Goal: Transaction & Acquisition: Purchase product/service

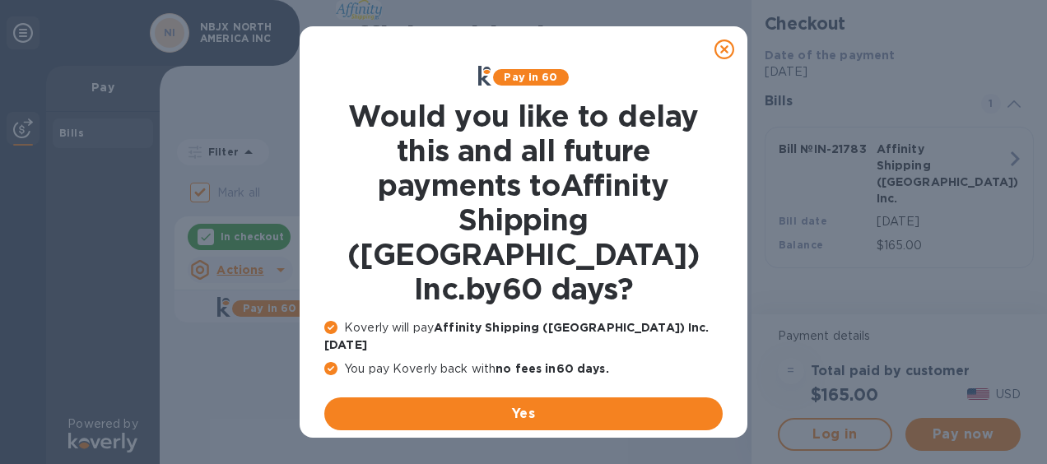
click at [714, 47] on icon at bounding box center [724, 49] width 20 height 20
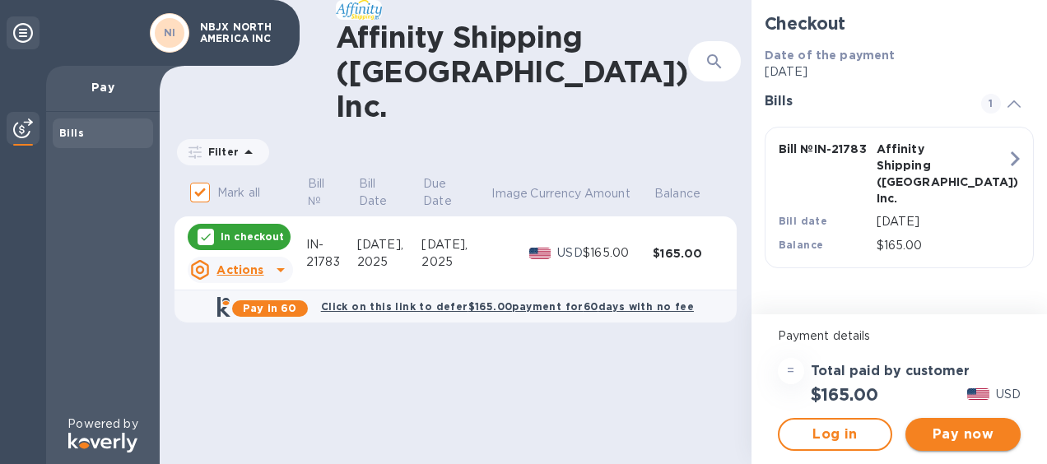
click at [966, 434] on span "Pay now" at bounding box center [962, 435] width 89 height 20
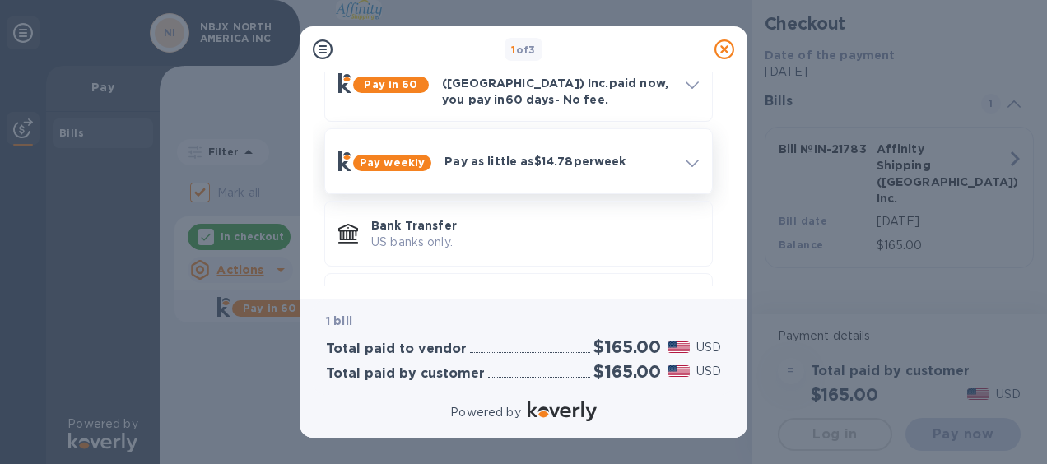
scroll to position [152, 0]
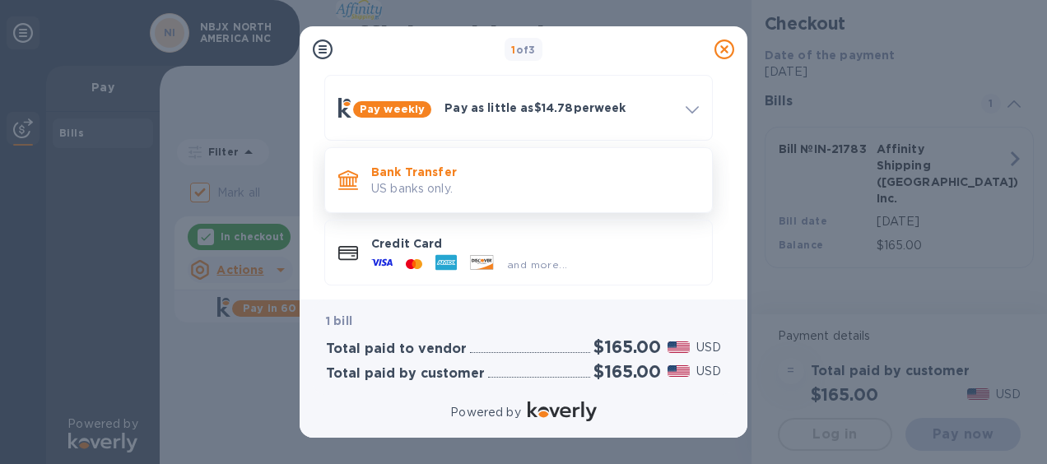
click at [454, 164] on p "Bank Transfer" at bounding box center [535, 172] width 328 height 16
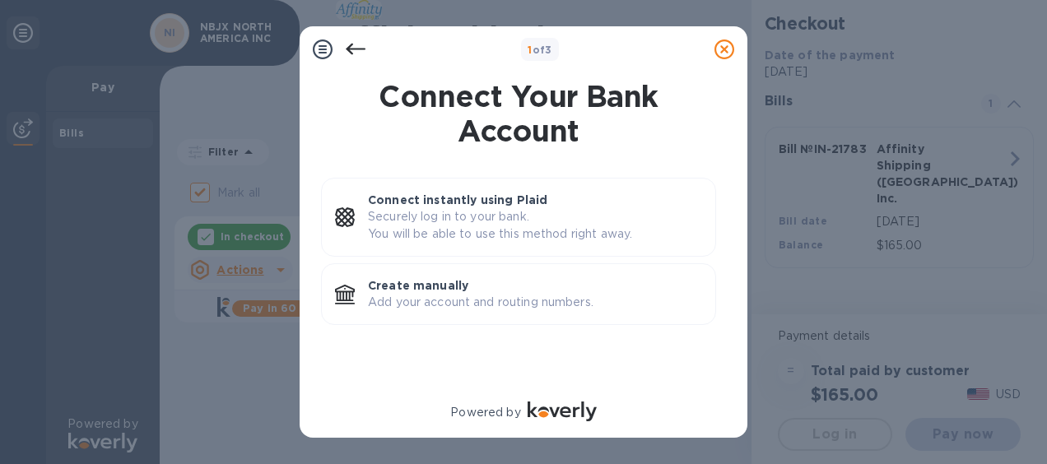
scroll to position [0, 0]
click at [461, 290] on p "Create manually" at bounding box center [535, 285] width 334 height 16
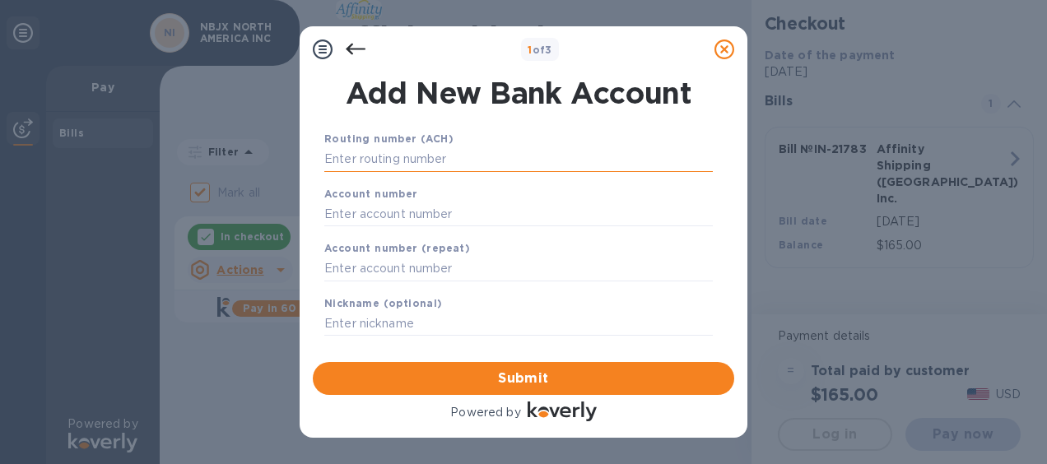
click at [416, 165] on input "text" at bounding box center [518, 159] width 388 height 25
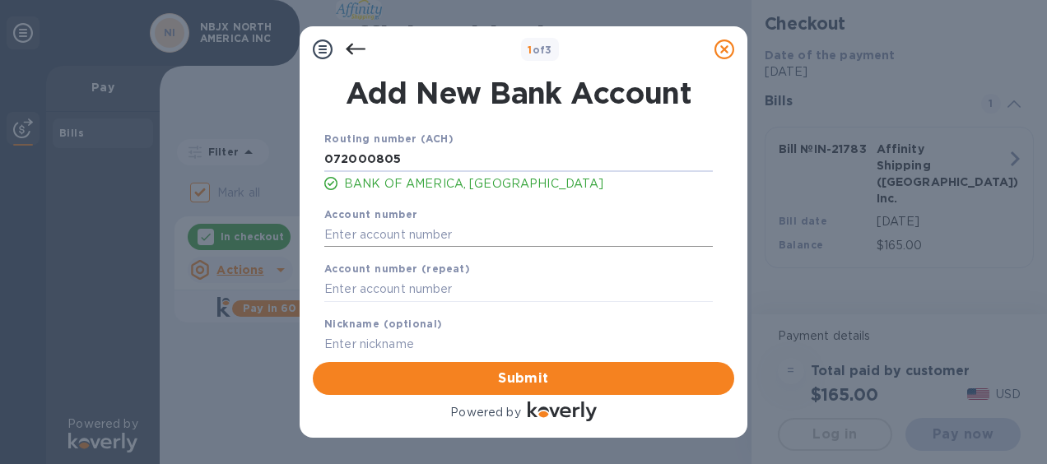
type input "072000805"
click at [359, 242] on input "text" at bounding box center [518, 234] width 388 height 25
type input "375011526321"
click at [383, 286] on input "text" at bounding box center [518, 289] width 388 height 25
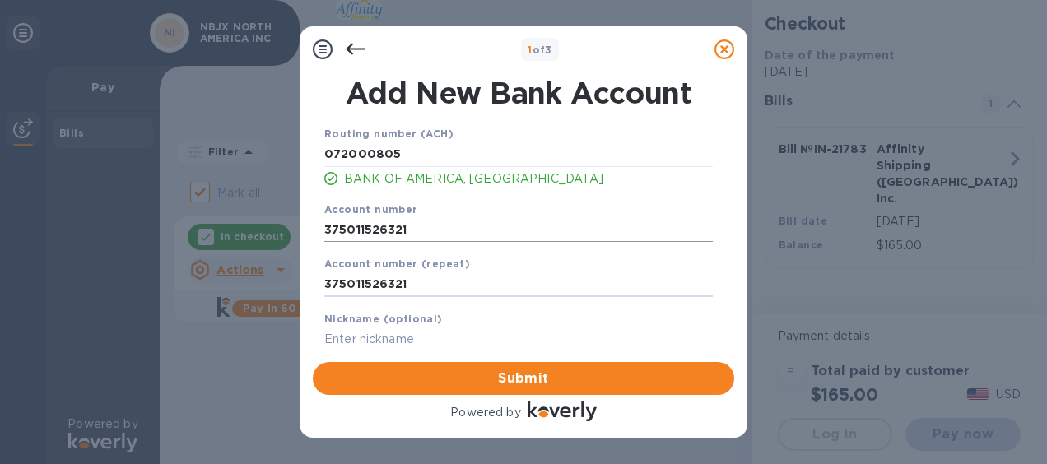
scroll to position [7, 0]
type input "375011526321"
click at [468, 375] on span "Submit" at bounding box center [523, 379] width 395 height 20
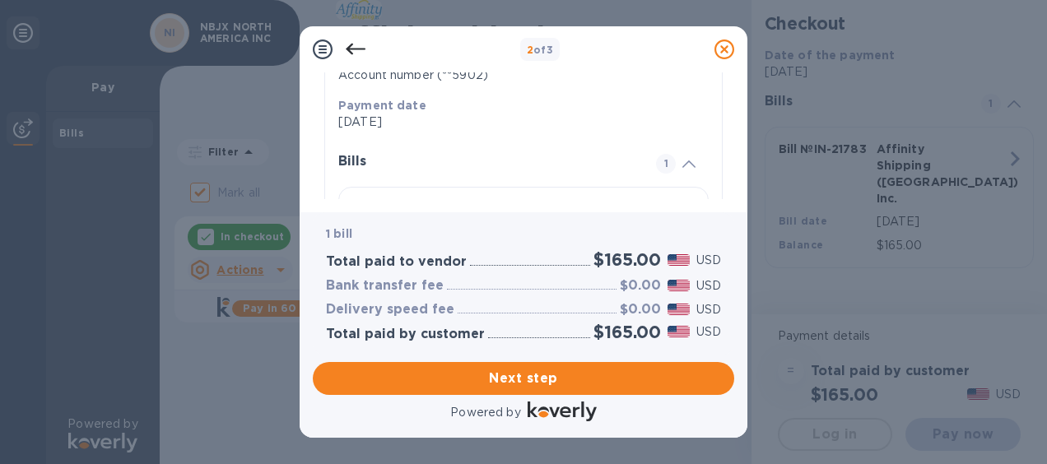
scroll to position [452, 0]
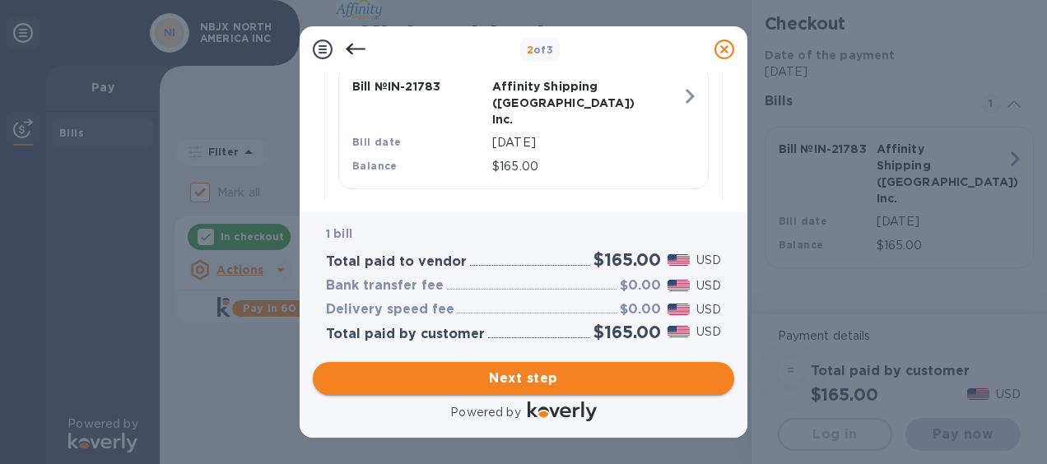
click at [551, 383] on span "Next step" at bounding box center [523, 379] width 395 height 20
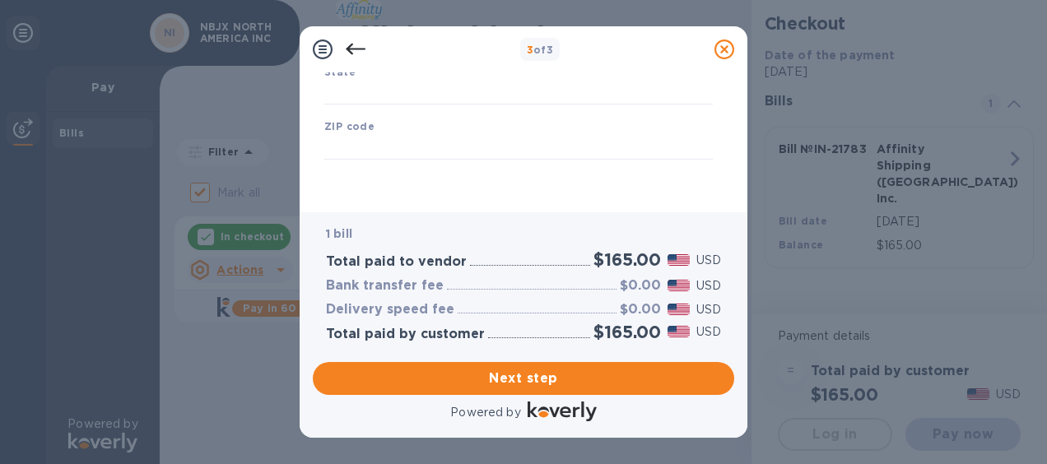
type input "[GEOGRAPHIC_DATA]"
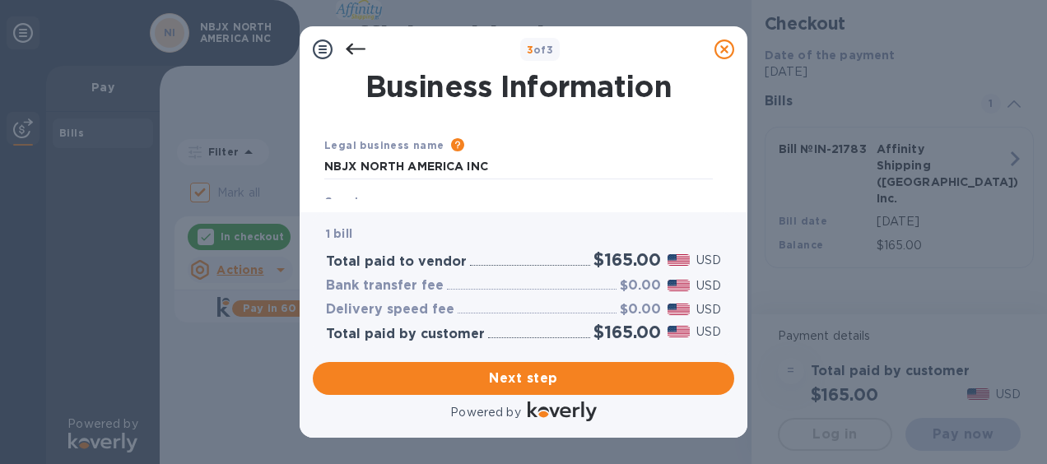
scroll to position [82, 0]
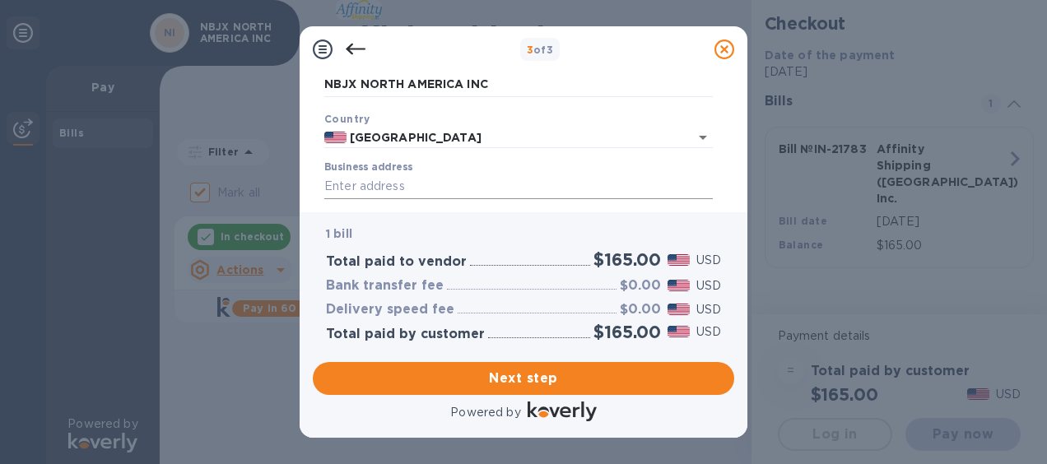
click at [380, 185] on input "Business address" at bounding box center [518, 186] width 388 height 25
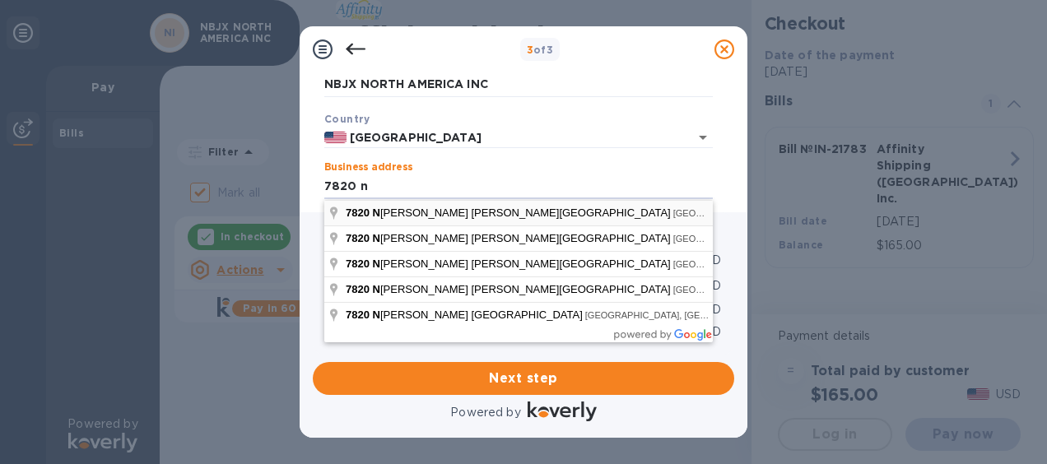
type input "[STREET_ADDRESS][PERSON_NAME]"
type input "MI"
type input "48187"
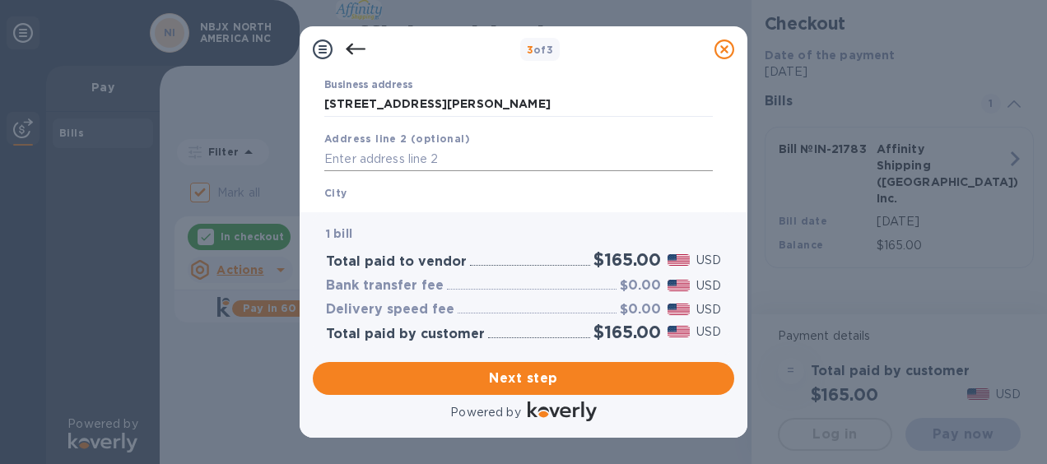
scroll to position [247, 0]
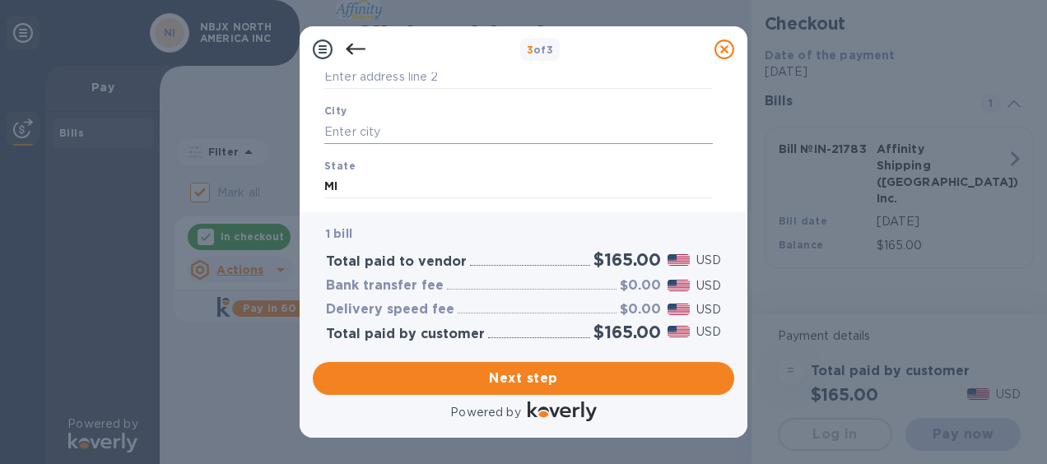
click at [363, 132] on input "text" at bounding box center [518, 131] width 388 height 25
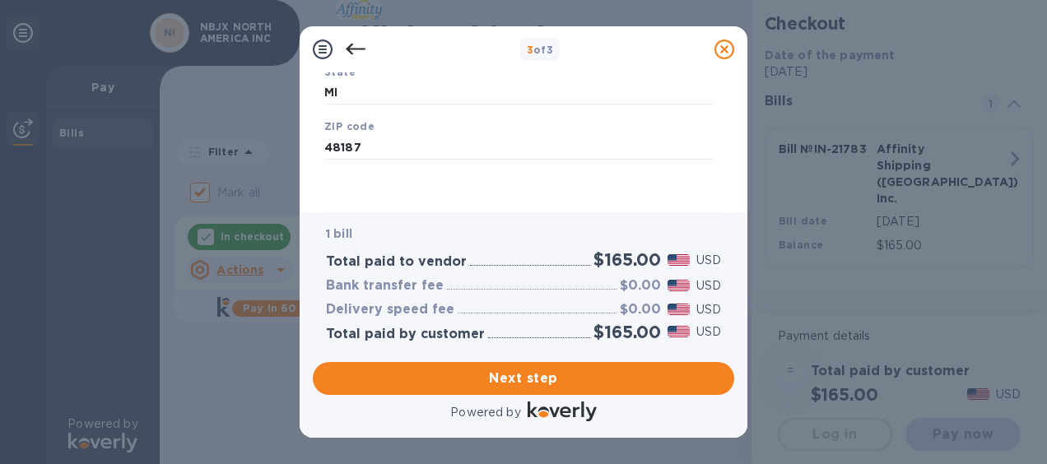
scroll to position [341, 0]
type input "CANTON"
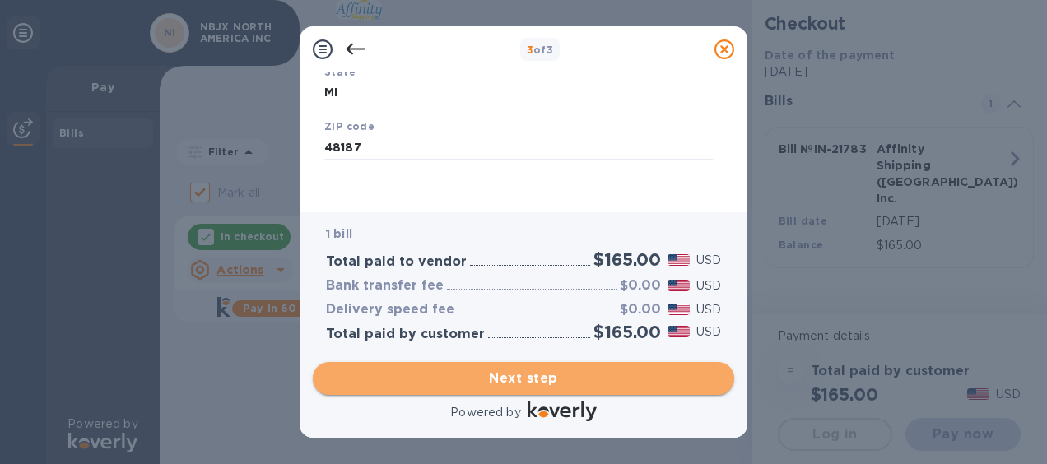
click at [519, 381] on span "Next step" at bounding box center [523, 379] width 395 height 20
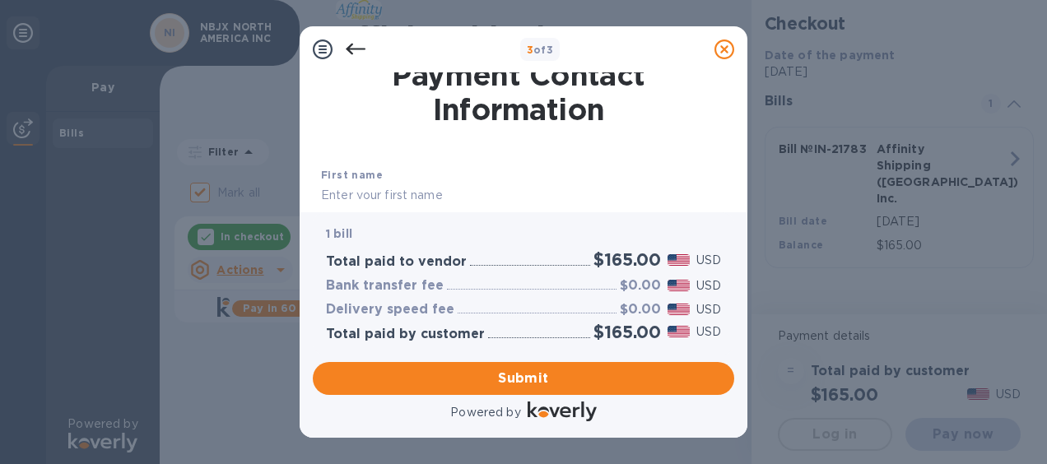
scroll to position [94, 0]
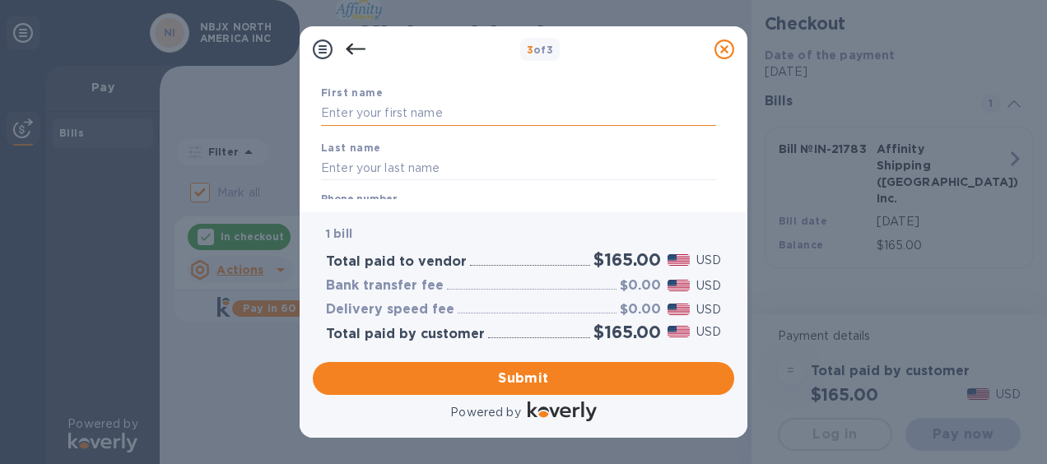
click at [408, 113] on input "text" at bounding box center [518, 113] width 395 height 25
type input "[PERSON_NAME]"
type input "LI"
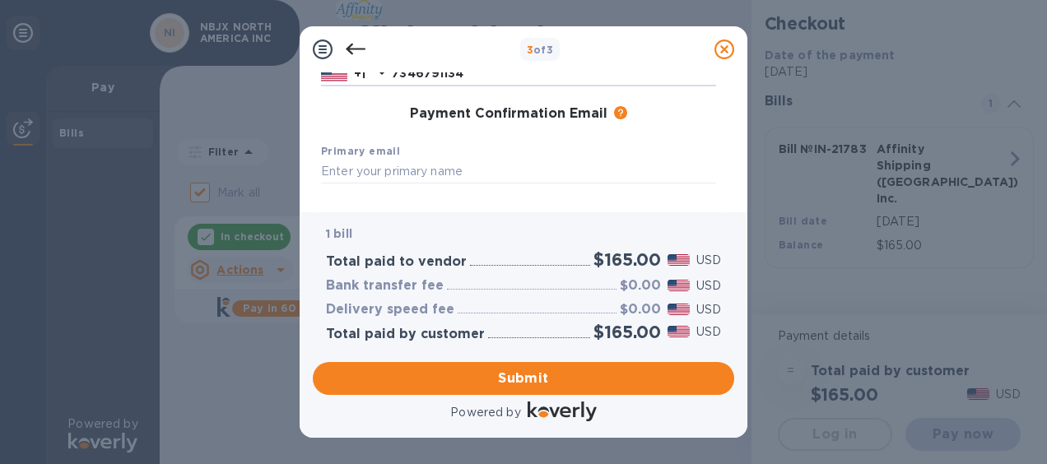
scroll to position [259, 0]
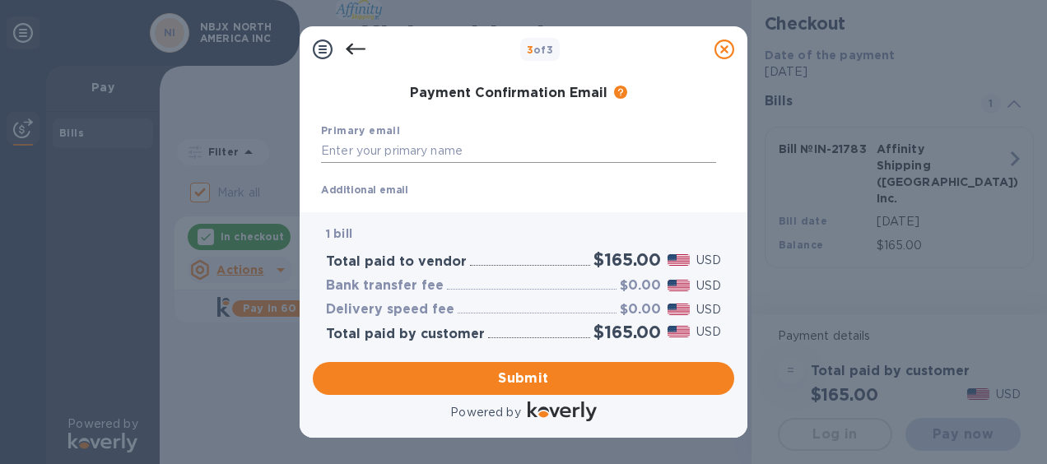
type input "7346791134"
click at [406, 146] on input "text" at bounding box center [518, 151] width 395 height 25
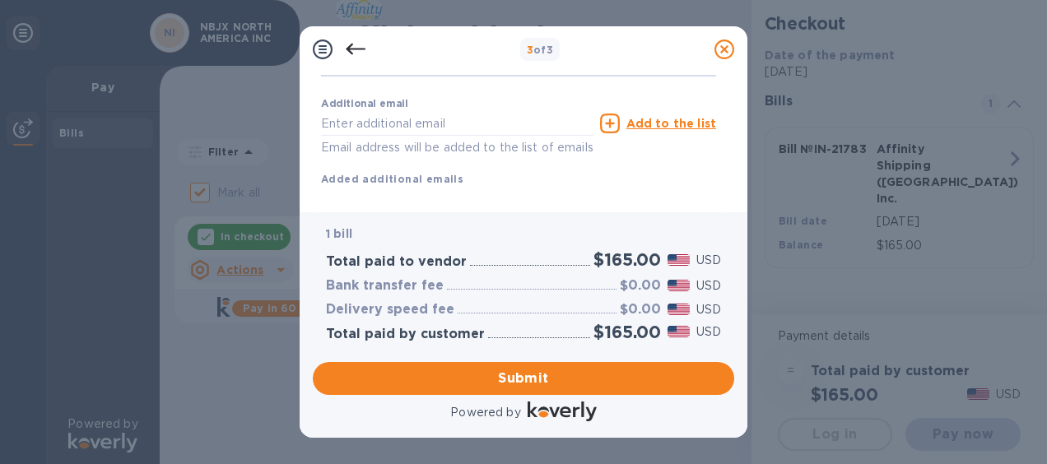
scroll to position [380, 0]
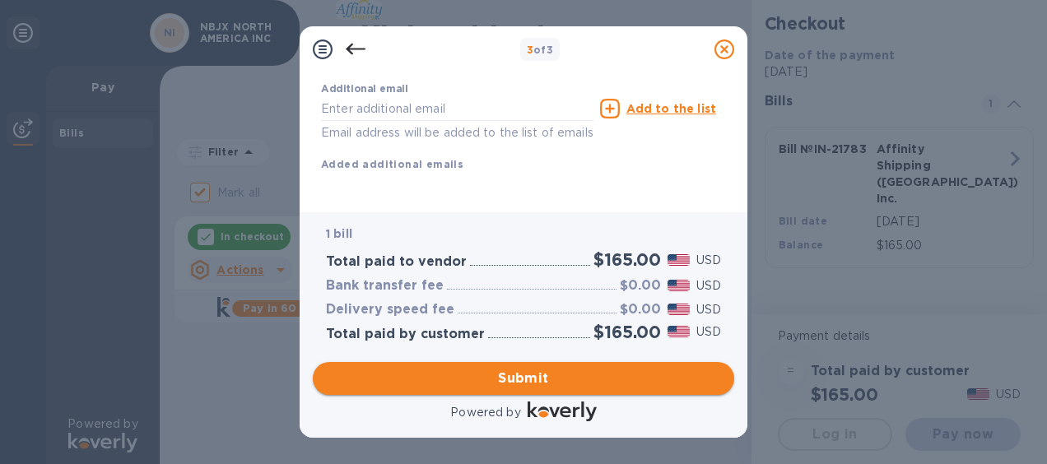
type input "[EMAIL_ADDRESS][DOMAIN_NAME]"
click at [524, 381] on span "Submit" at bounding box center [523, 379] width 395 height 20
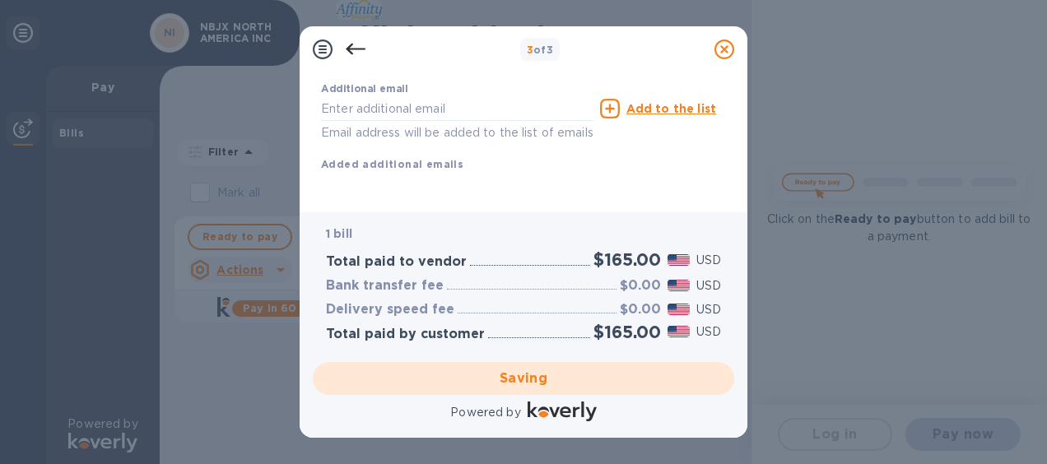
checkbox input "false"
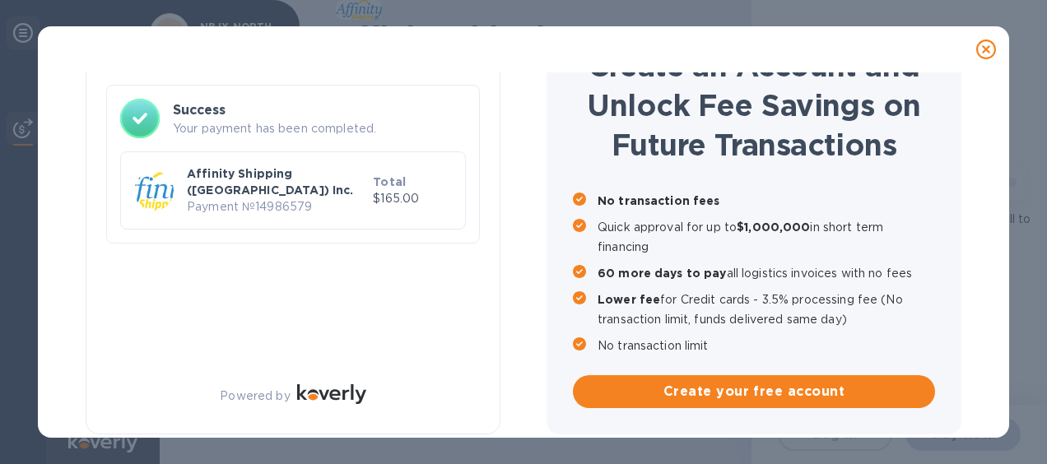
scroll to position [92, 0]
